Goal: Information Seeking & Learning: Learn about a topic

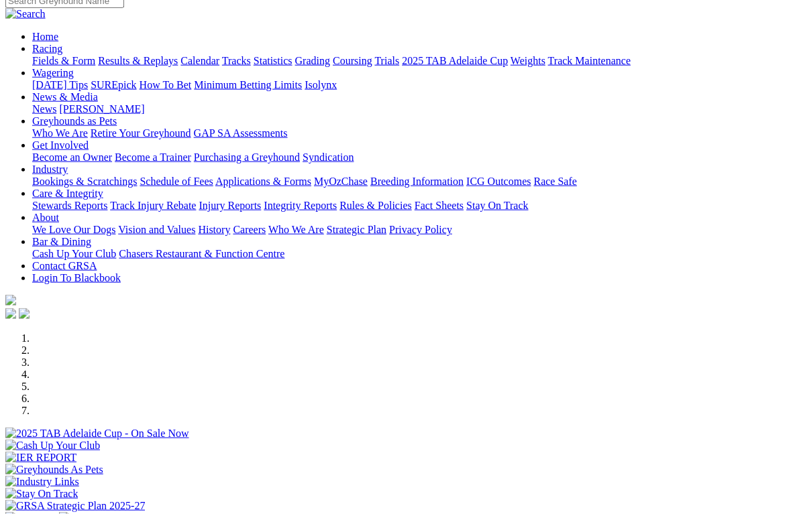
select select "[GEOGRAPHIC_DATA]"
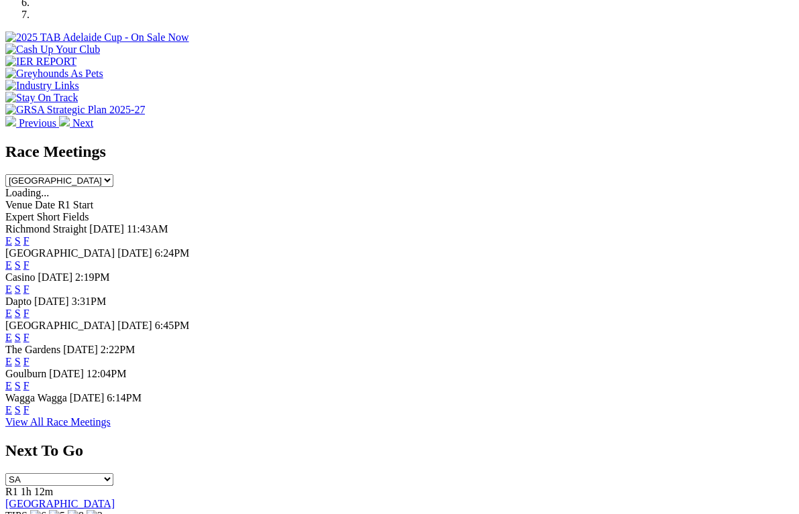
scroll to position [490, 0]
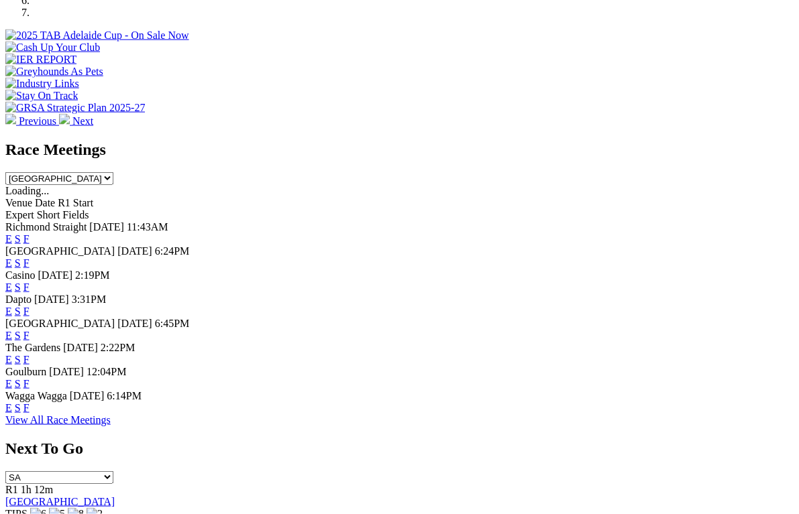
click at [111, 426] on link "View All Race Meetings" at bounding box center [57, 419] width 105 height 11
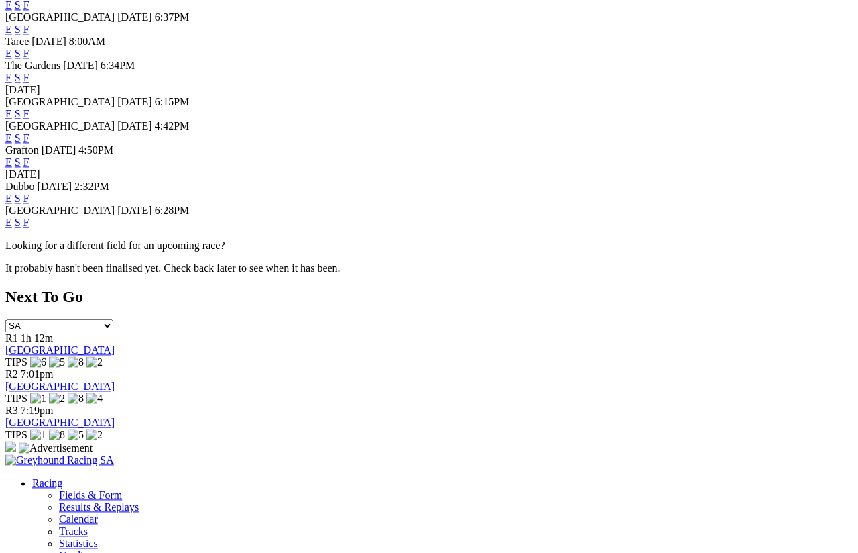
scroll to position [719, 0]
click at [30, 119] on link "F" at bounding box center [26, 112] width 6 height 11
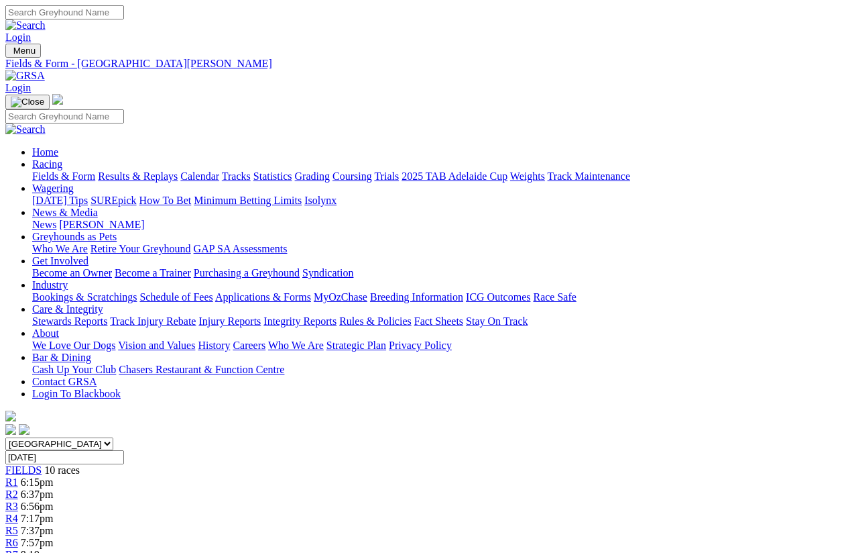
scroll to position [10, 0]
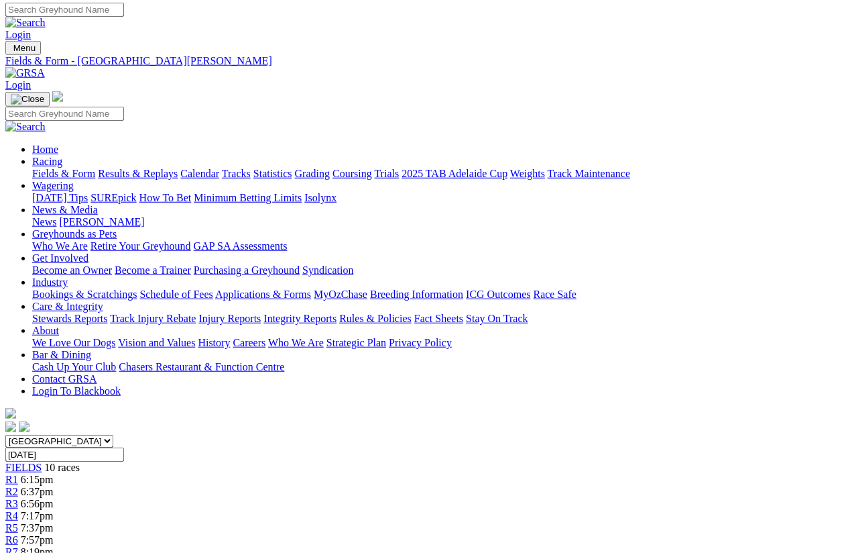
scroll to position [0, 0]
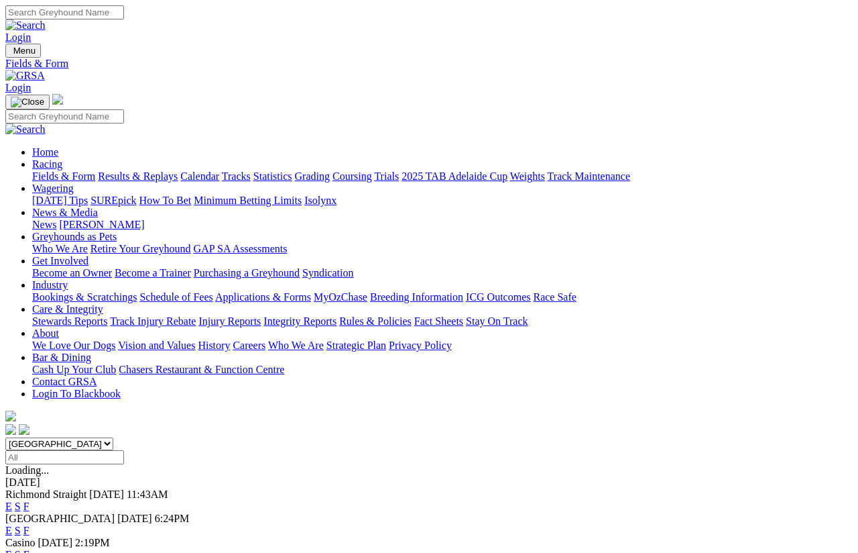
scroll to position [465, 0]
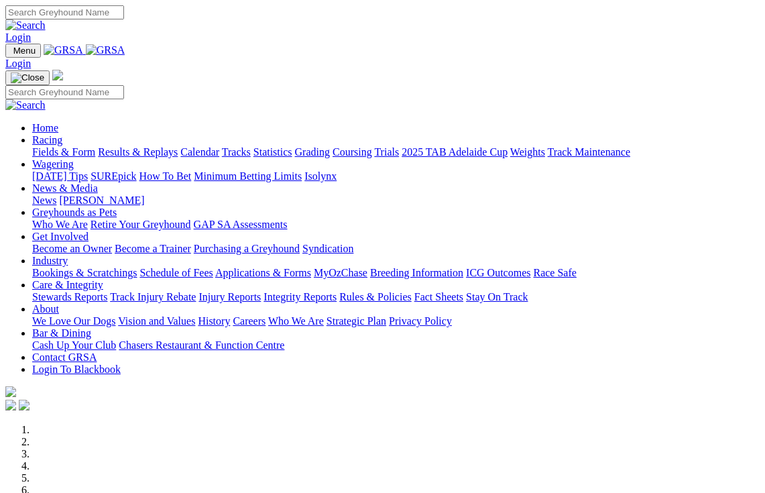
select select "[GEOGRAPHIC_DATA]"
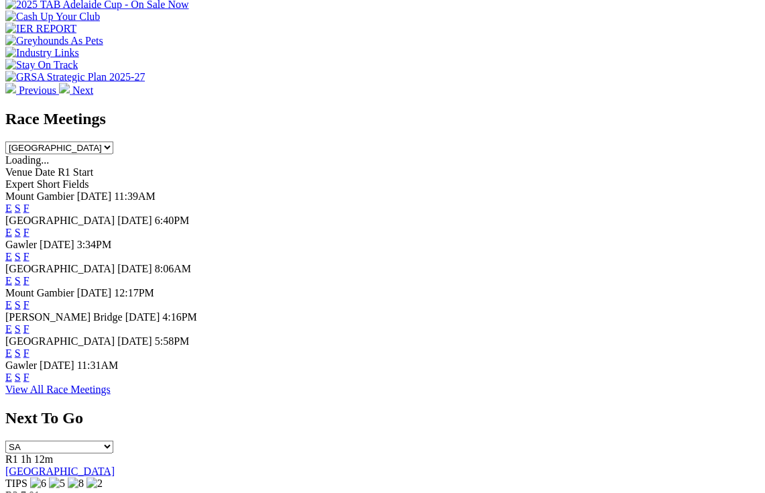
scroll to position [520, 0]
click at [30, 323] on link "F" at bounding box center [26, 328] width 6 height 11
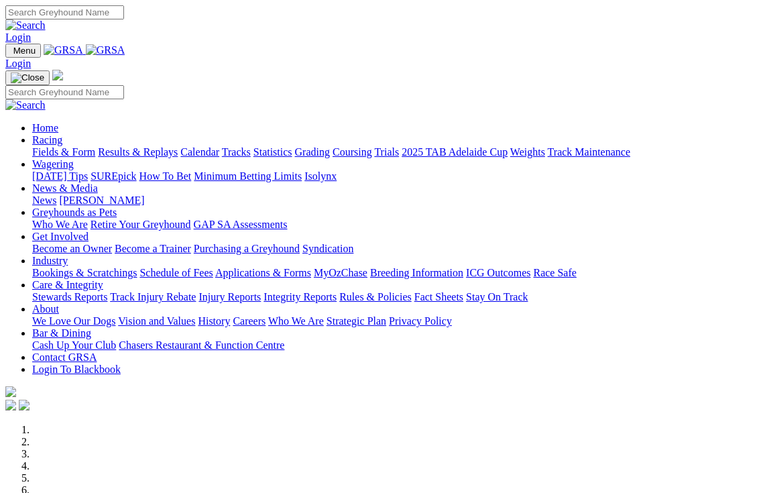
select select "[GEOGRAPHIC_DATA]"
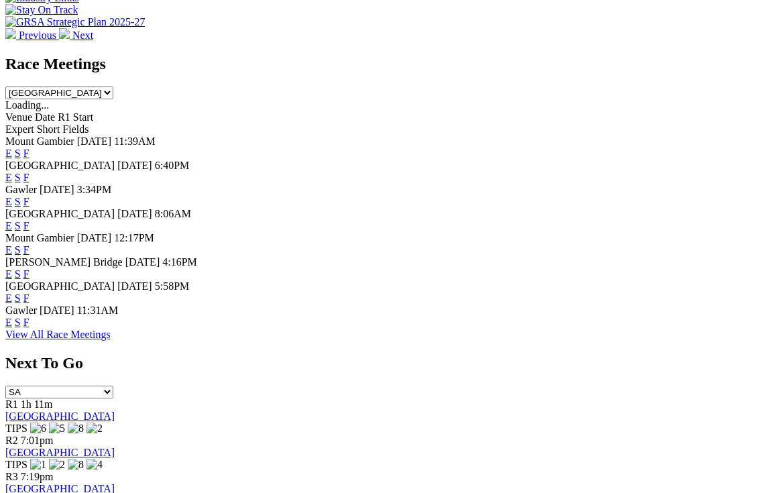
click at [30, 292] on link "F" at bounding box center [26, 297] width 6 height 11
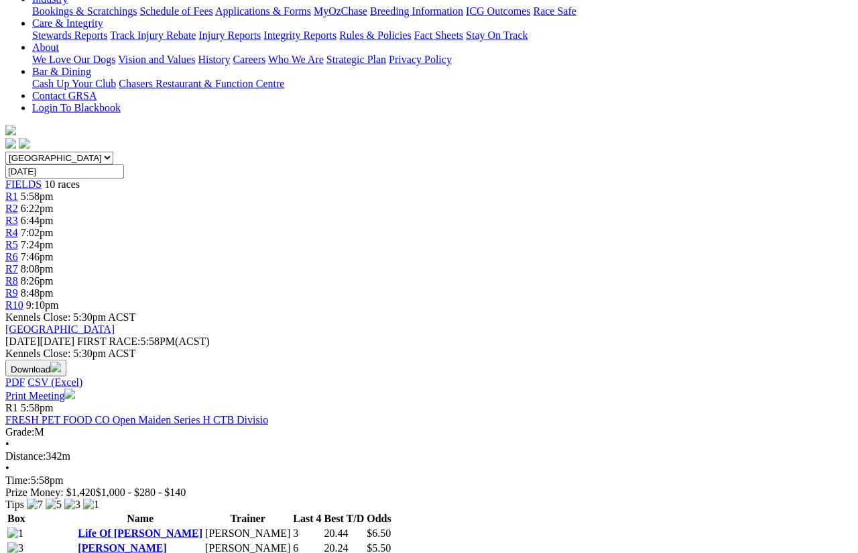
scroll to position [225, 0]
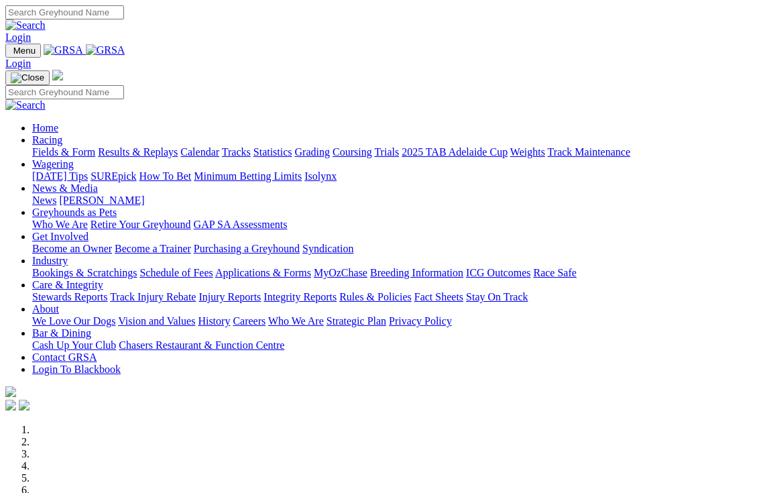
select select "[GEOGRAPHIC_DATA]"
